Goal: Transaction & Acquisition: Subscribe to service/newsletter

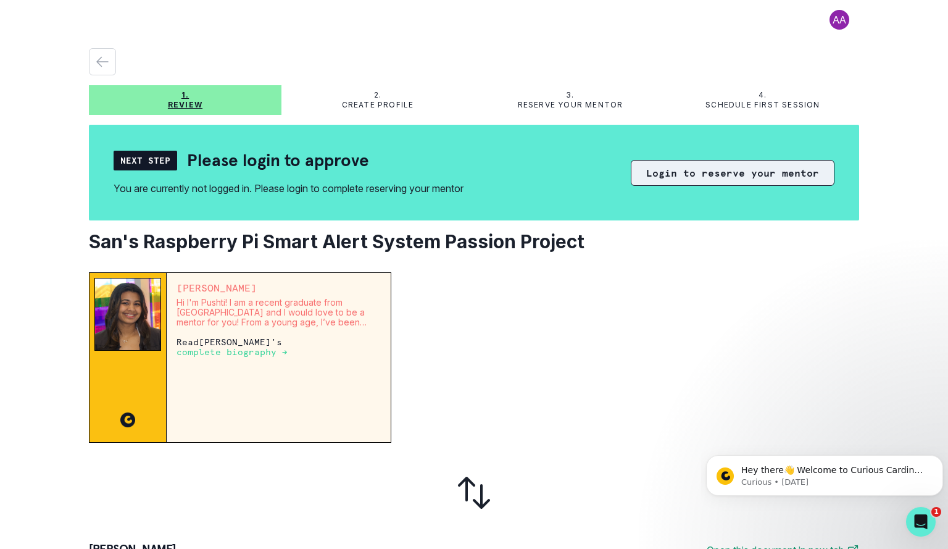
click at [639, 173] on button "Login to reserve your mentor" at bounding box center [733, 173] width 204 height 26
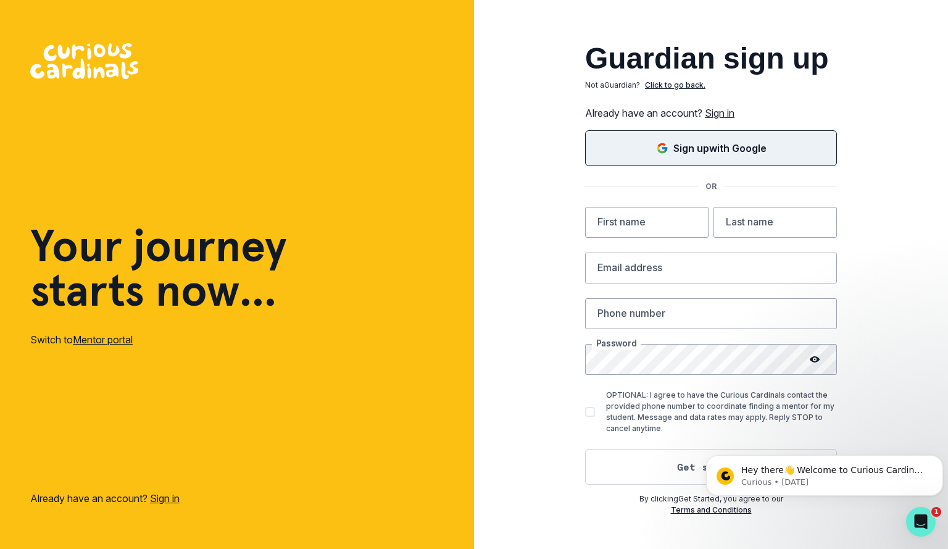
click at [672, 149] on div "Sign up with Google" at bounding box center [711, 148] width 221 height 15
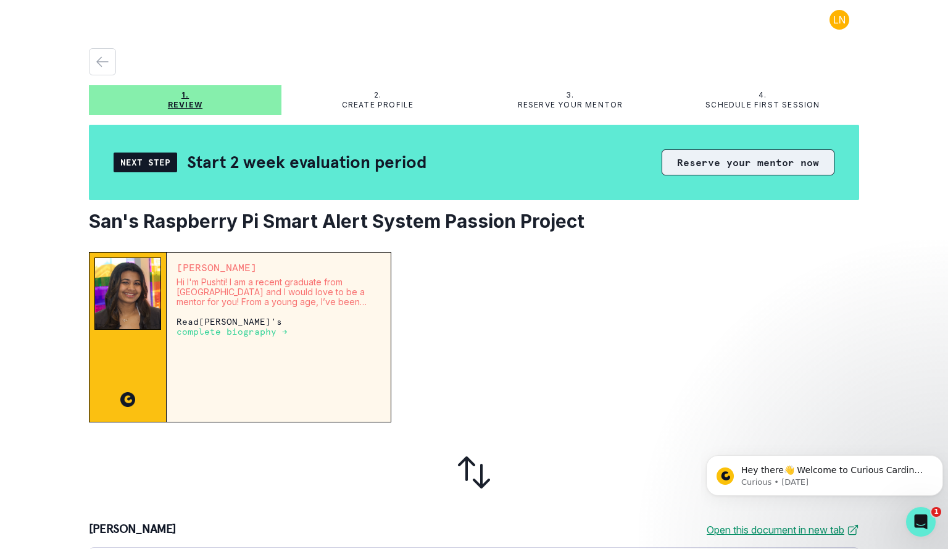
click at [672, 161] on button "Reserve your mentor now" at bounding box center [748, 162] width 173 height 26
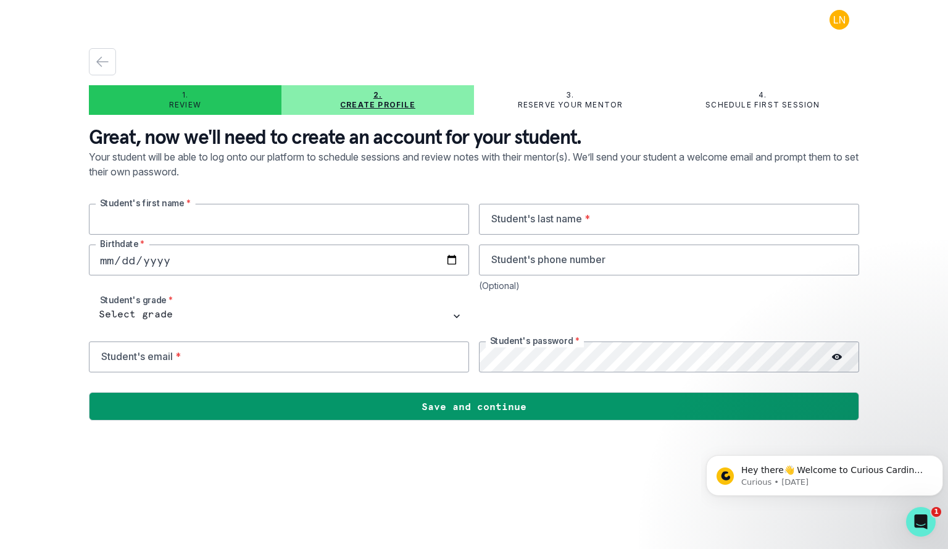
click at [253, 220] on input "text" at bounding box center [279, 219] width 380 height 31
type input "Sanaathan"
click at [569, 220] on input "text" at bounding box center [669, 219] width 380 height 31
type input "Gargeshwari"
click at [104, 259] on input "date" at bounding box center [279, 259] width 380 height 31
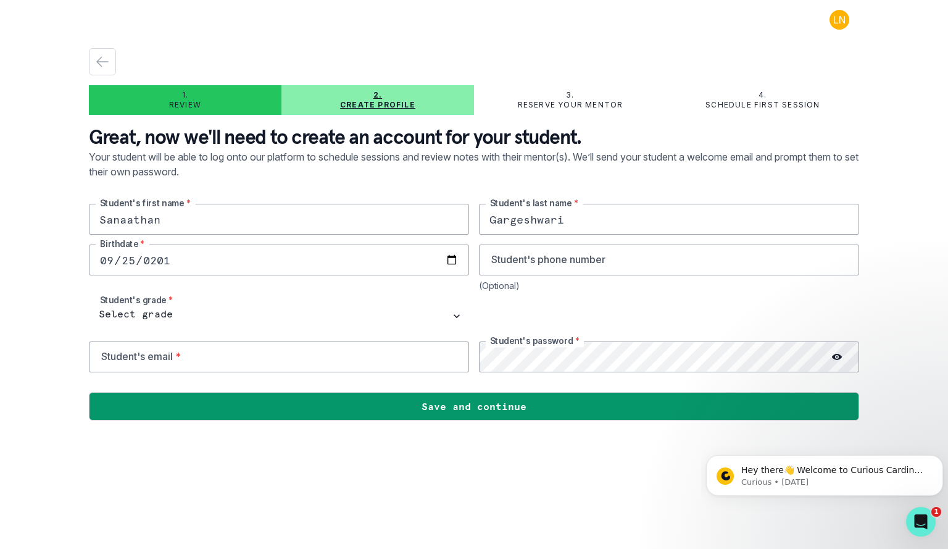
type input "[DATE]"
click at [170, 352] on input "email" at bounding box center [279, 356] width 380 height 31
type input "s"
type input "[EMAIL_ADDRESS][DOMAIN_NAME]"
click at [833, 356] on icon at bounding box center [837, 357] width 10 height 6
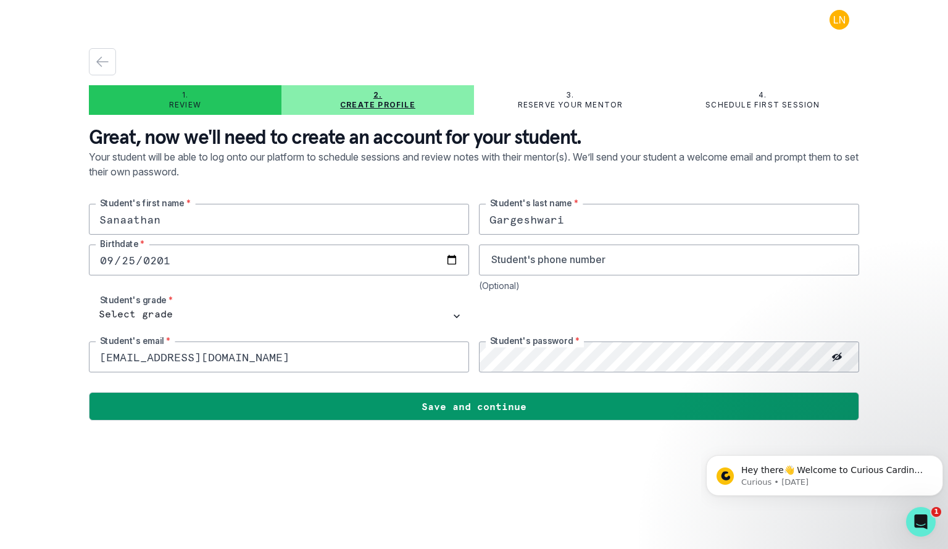
click at [457, 459] on main "1. Review 2. Create profile 3. Reserve your mentor 4. Schedule first session Gr…" at bounding box center [474, 274] width 790 height 549
click at [846, 352] on div at bounding box center [837, 356] width 44 height 31
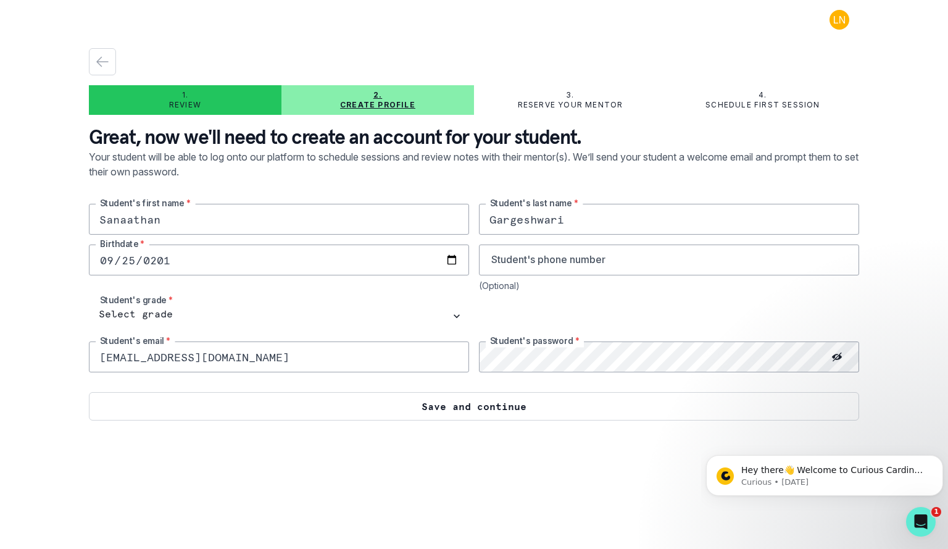
click at [423, 403] on button "Save and continue" at bounding box center [474, 406] width 770 height 28
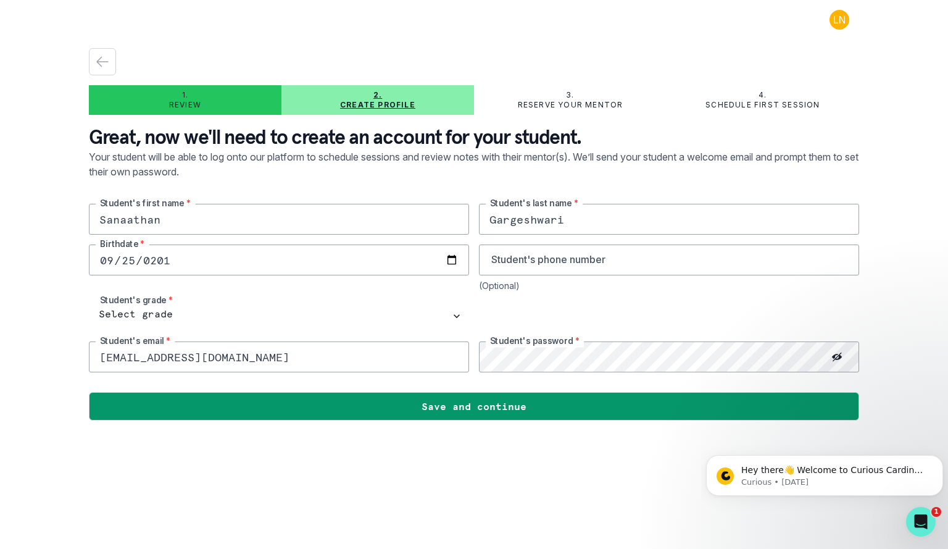
click at [836, 352] on icon at bounding box center [837, 357] width 10 height 10
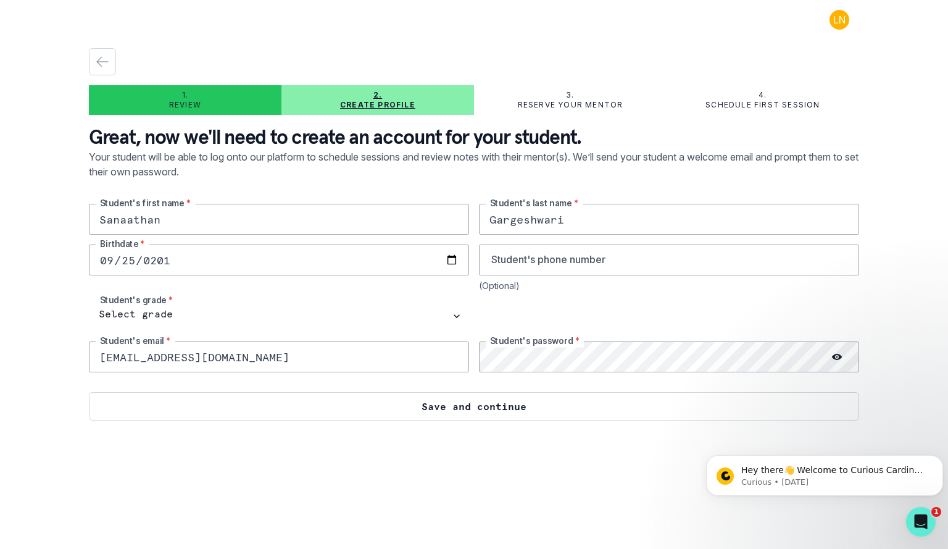
click at [428, 403] on button "Save and continue" at bounding box center [474, 406] width 770 height 28
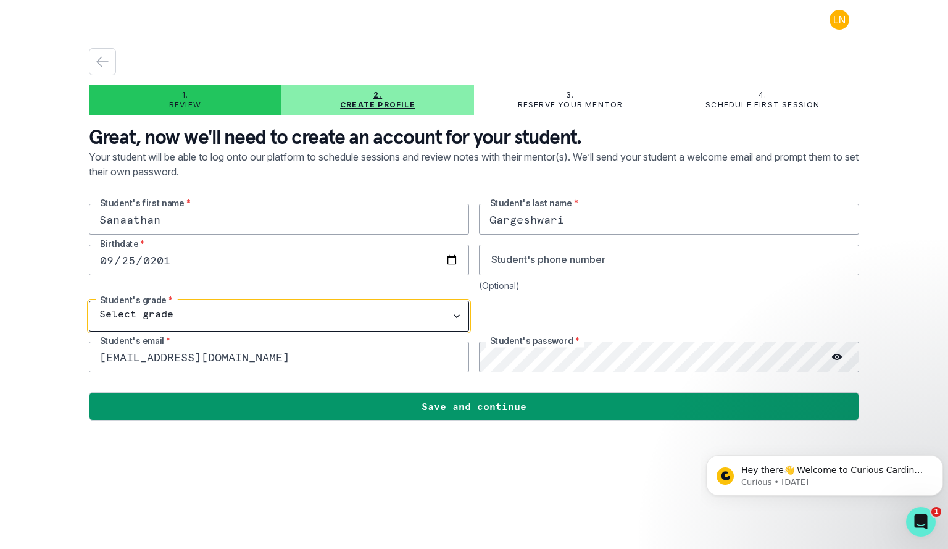
click at [281, 318] on select "Select grade 1st Grade 2nd Grade 3rd Grade 4th Grade 5th Grade 6th Grade 7th Gr…" at bounding box center [279, 316] width 380 height 31
select select "8th Grade"
click at [89, 301] on select "Select grade 1st Grade 2nd Grade 3rd Grade 4th Grade 5th Grade 6th Grade 7th Gr…" at bounding box center [279, 316] width 380 height 31
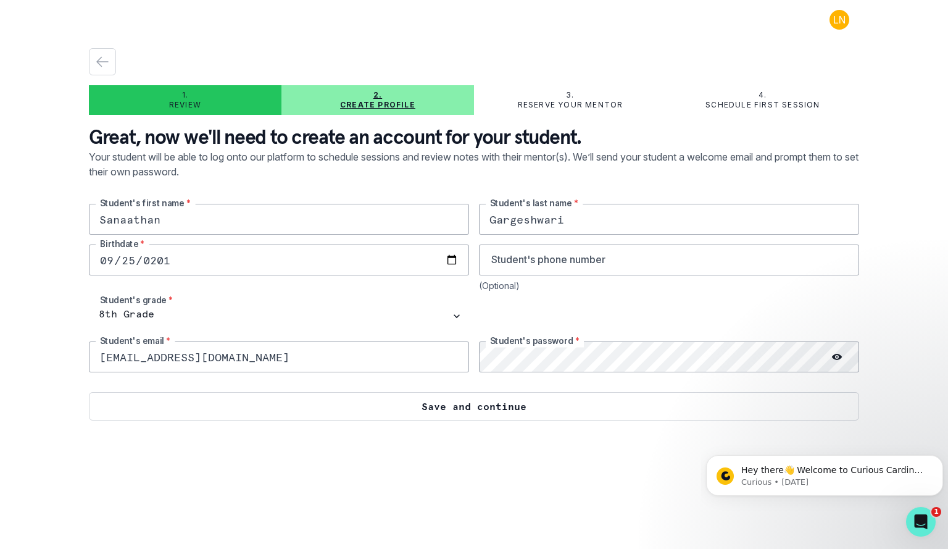
click at [425, 404] on button "Save and continue" at bounding box center [474, 406] width 770 height 28
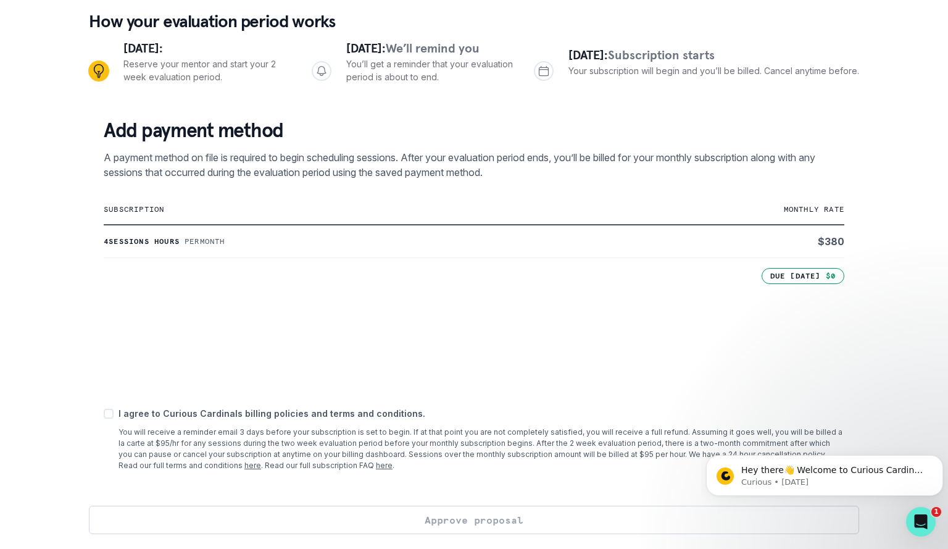
scroll to position [115, 0]
click at [110, 415] on span at bounding box center [109, 414] width 10 height 10
click at [104, 415] on input "checkbox" at bounding box center [103, 414] width 1 height 1
checkbox input "true"
click at [426, 519] on button "Approve proposal" at bounding box center [474, 520] width 770 height 28
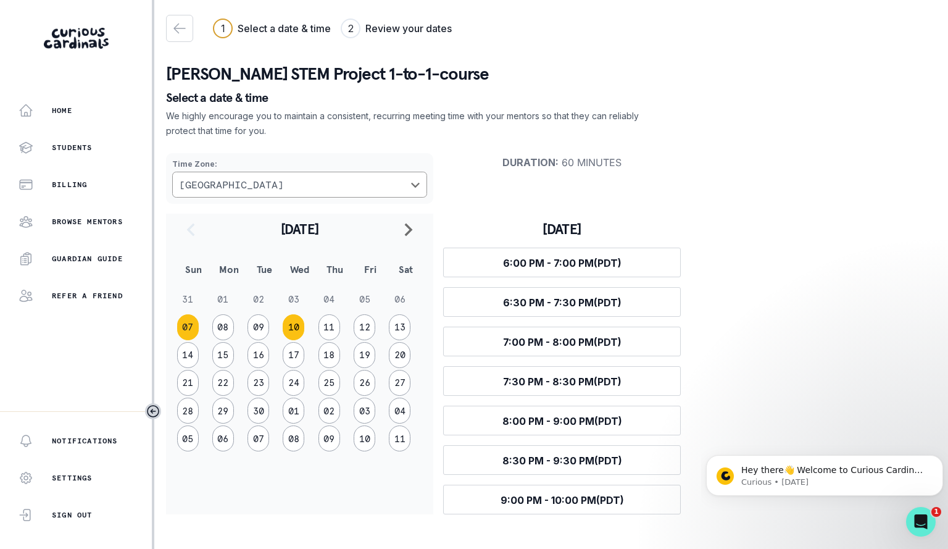
click at [293, 324] on button "10" at bounding box center [294, 327] width 22 height 26
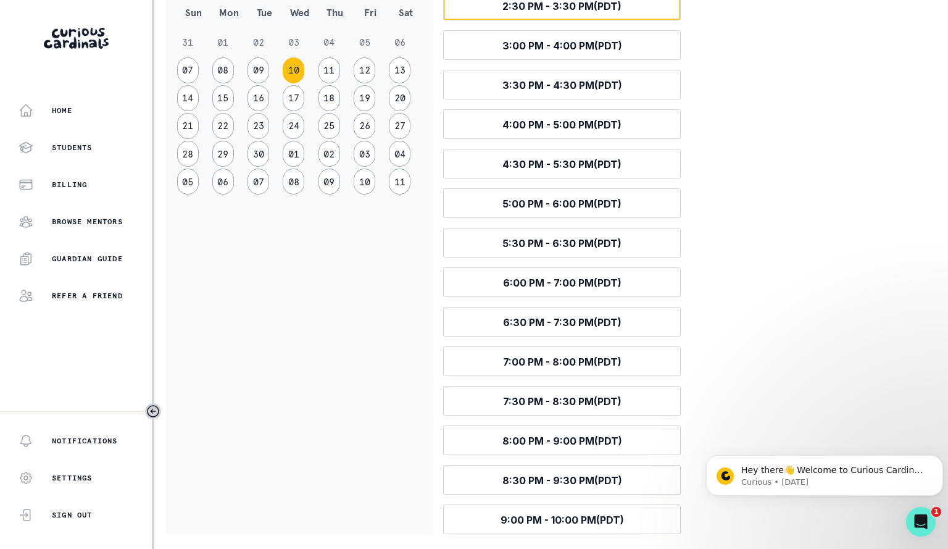
scroll to position [256, 0]
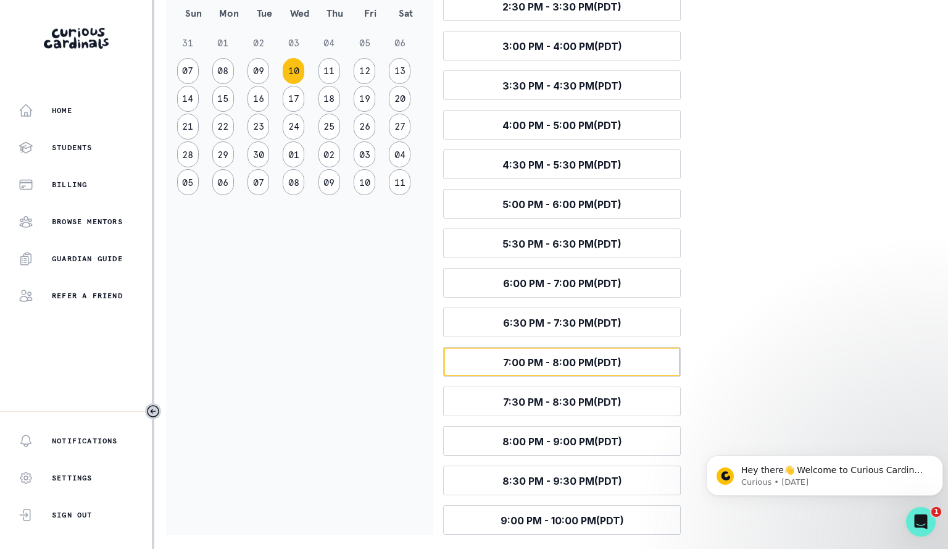
click at [537, 366] on span "7:00 PM - 8:00 PM (PDT)" at bounding box center [562, 362] width 119 height 12
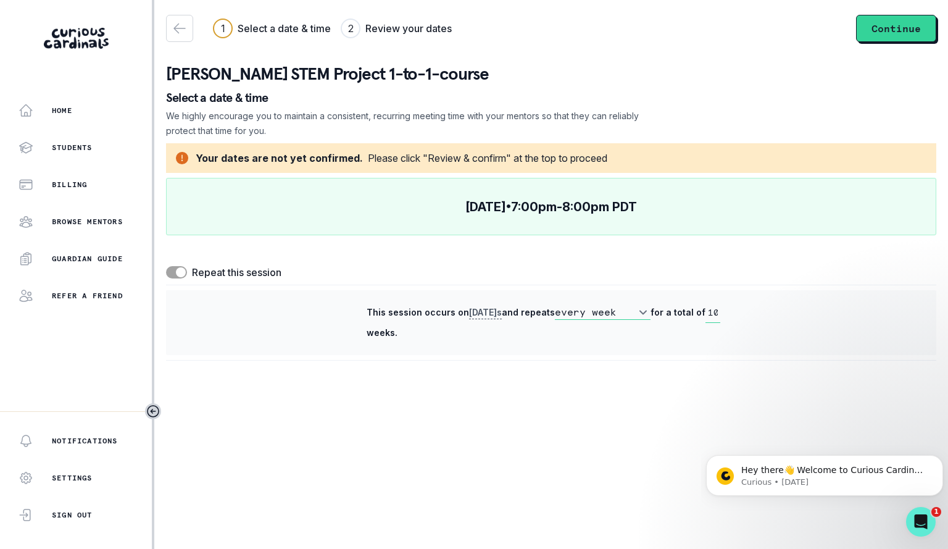
scroll to position [0, 0]
click at [183, 274] on span at bounding box center [181, 272] width 10 height 10
click at [166, 266] on input "checkbox" at bounding box center [165, 265] width 1 height 1
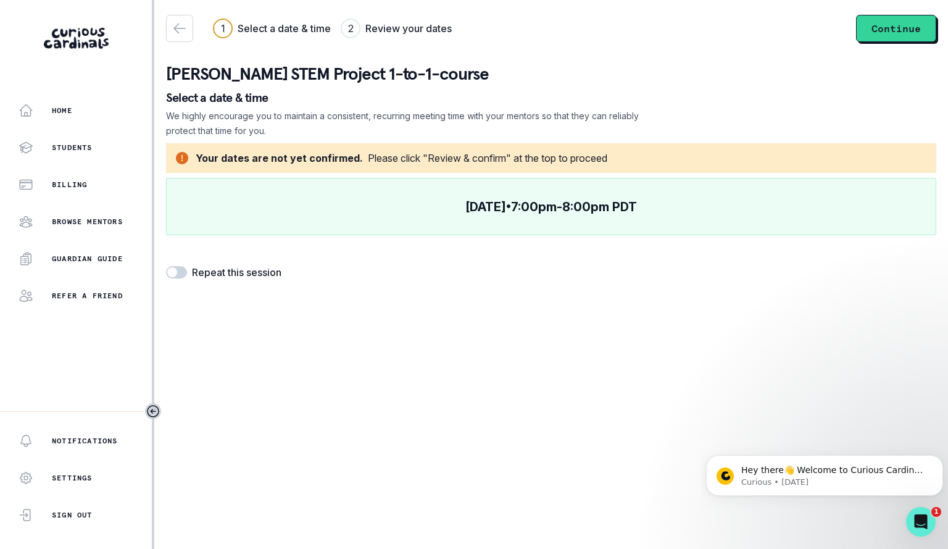
click at [172, 270] on span at bounding box center [172, 272] width 10 height 10
click at [166, 266] on input "checkbox" at bounding box center [165, 265] width 1 height 1
checkbox input "true"
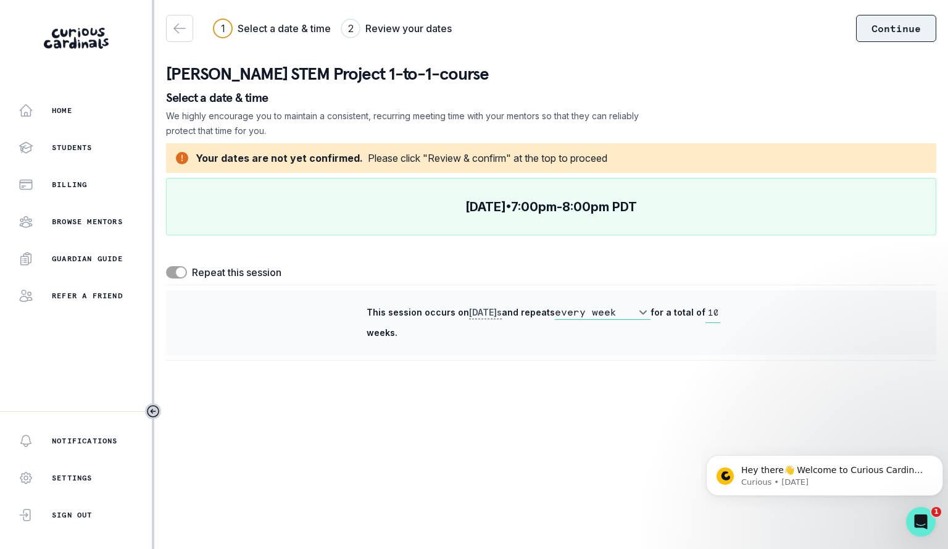
click at [876, 31] on button "Continue" at bounding box center [896, 28] width 80 height 27
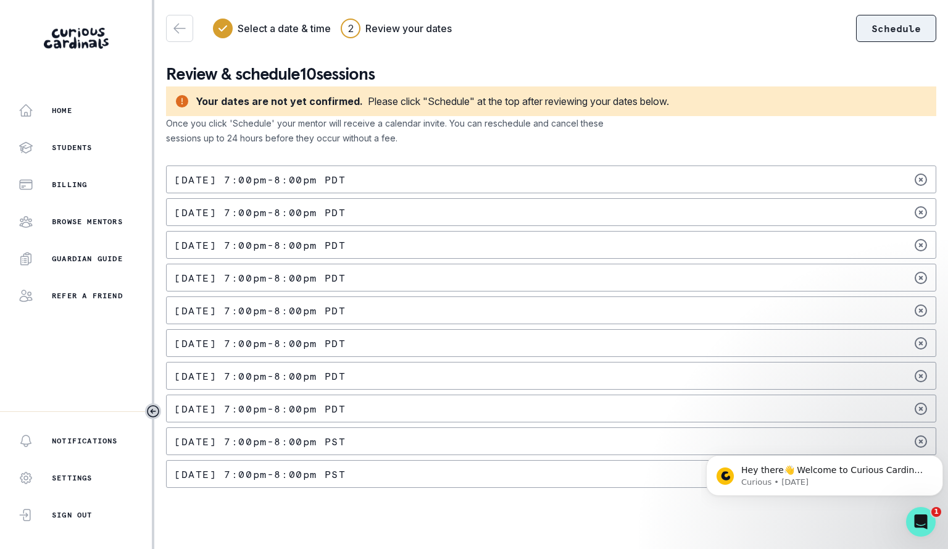
click at [884, 31] on button "Schedule" at bounding box center [896, 28] width 80 height 27
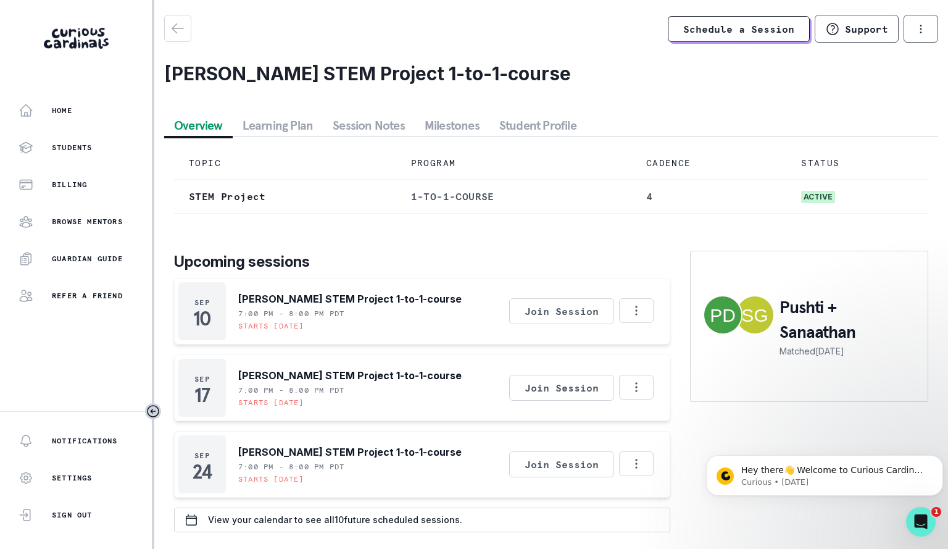
scroll to position [2, 0]
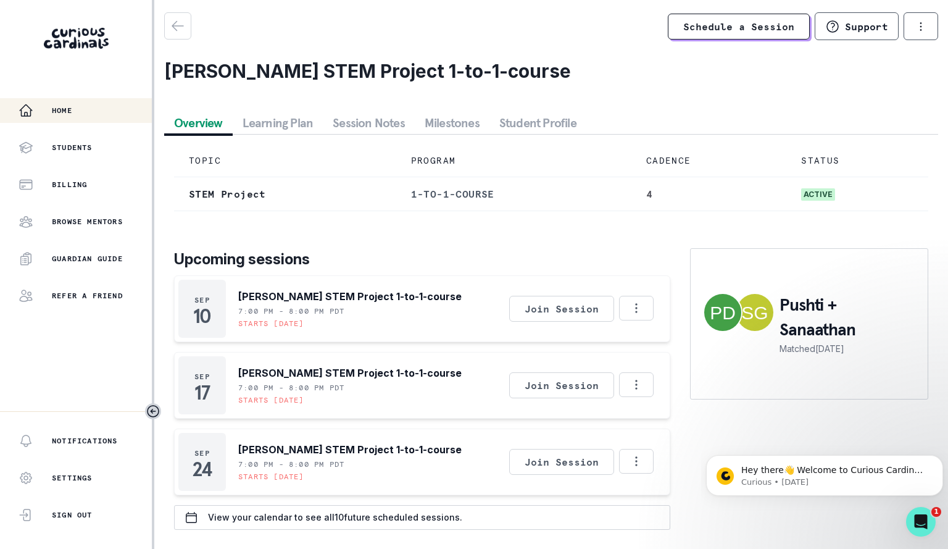
click at [53, 110] on p "Home" at bounding box center [62, 111] width 20 height 10
